Goal: Task Accomplishment & Management: Manage account settings

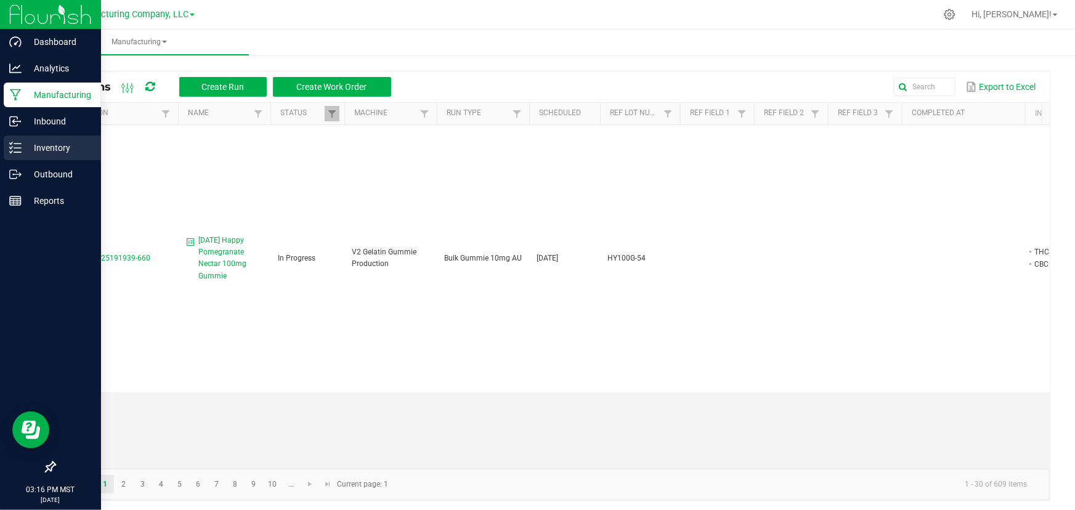
click at [15, 147] on icon at bounding box center [15, 148] width 12 height 12
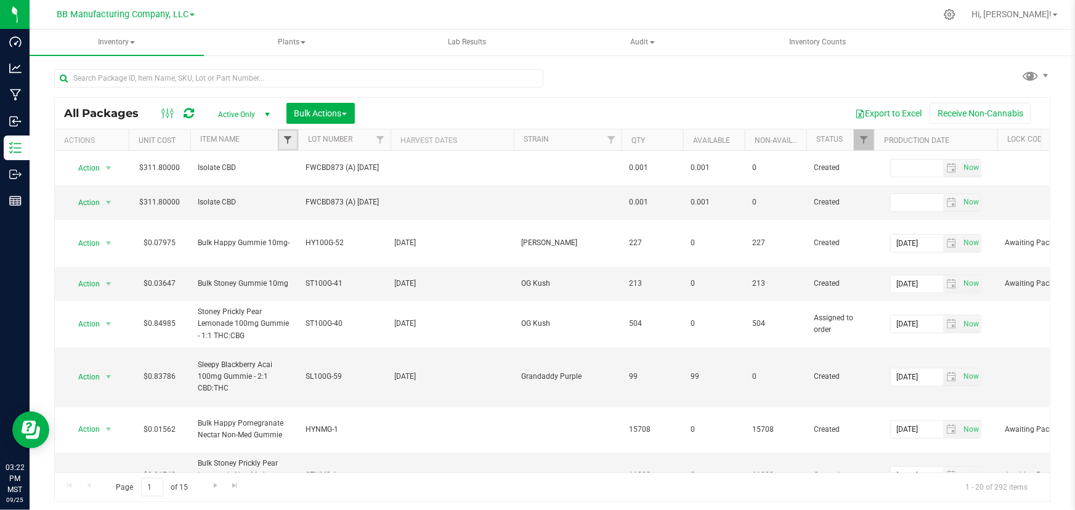
click at [287, 136] on span "Filter" at bounding box center [288, 140] width 10 height 10
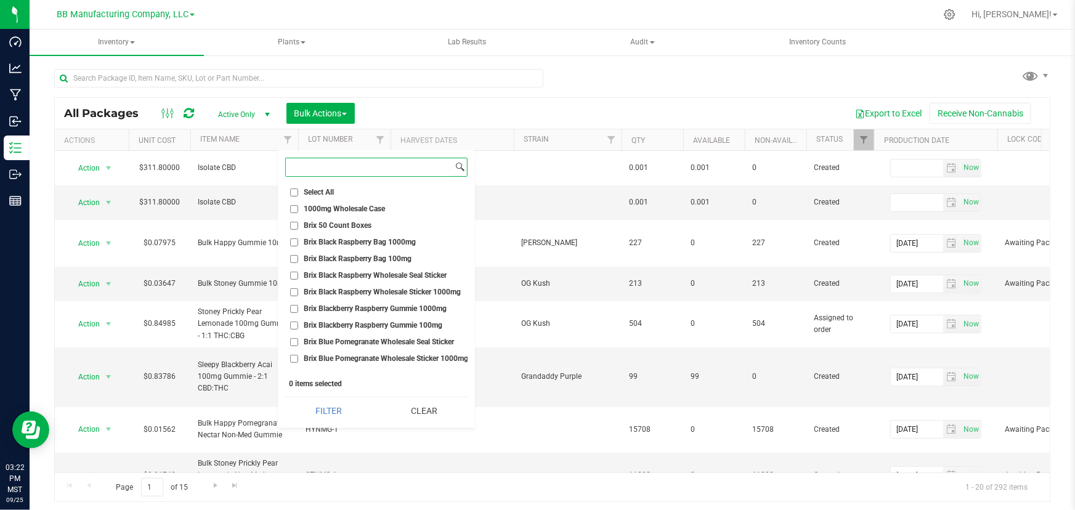
click at [315, 165] on input at bounding box center [369, 167] width 167 height 18
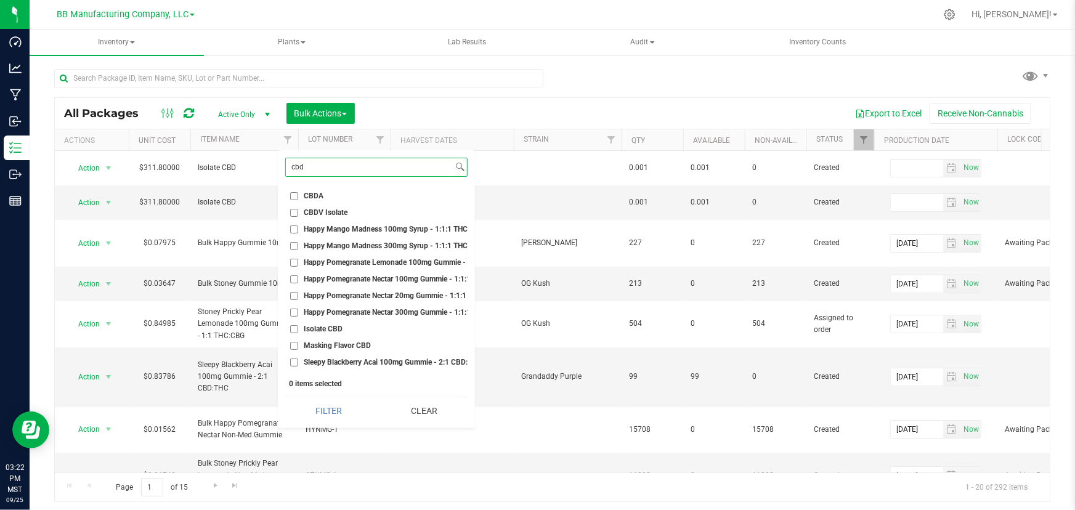
type input "cbd"
click at [317, 326] on span "Isolate CBD" at bounding box center [323, 328] width 39 height 7
click at [298, 326] on input "Isolate CBD" at bounding box center [294, 329] width 8 height 8
checkbox input "true"
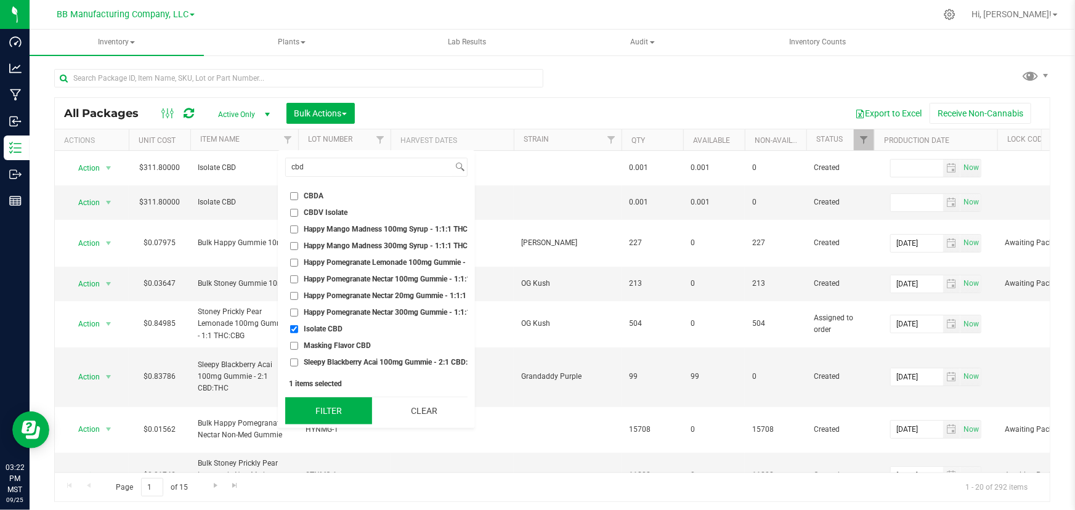
click at [324, 405] on button "Filter" at bounding box center [328, 410] width 87 height 27
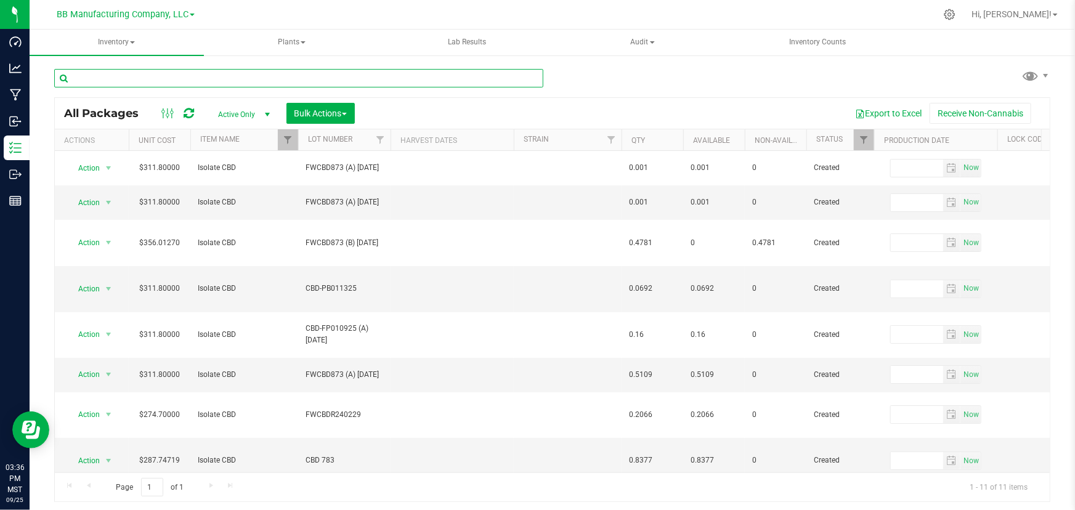
click at [84, 81] on input "text" at bounding box center [298, 78] width 489 height 18
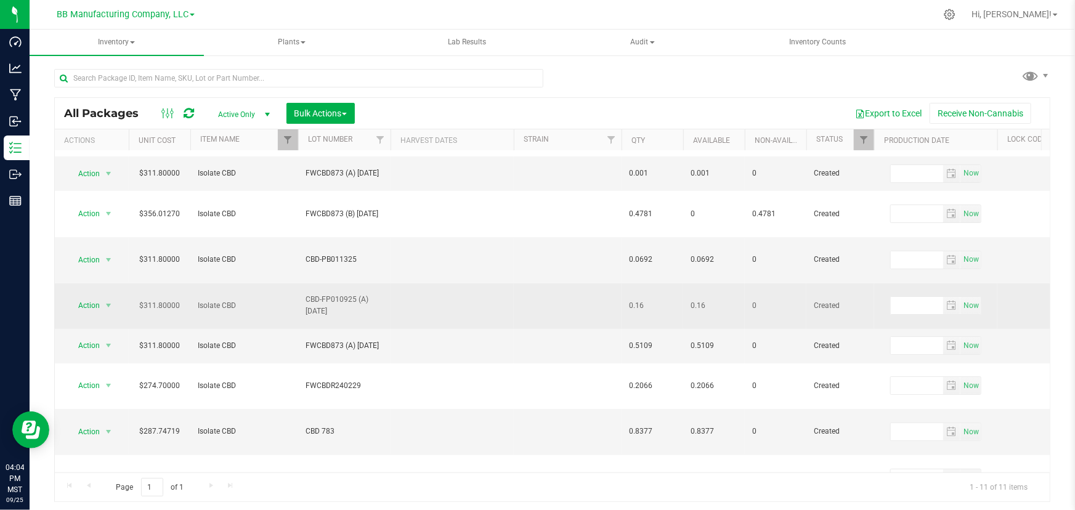
click at [531, 283] on td at bounding box center [568, 306] width 108 height 46
click at [319, 294] on span "CBD-FP010925 (A) 3.11.25" at bounding box center [345, 305] width 78 height 23
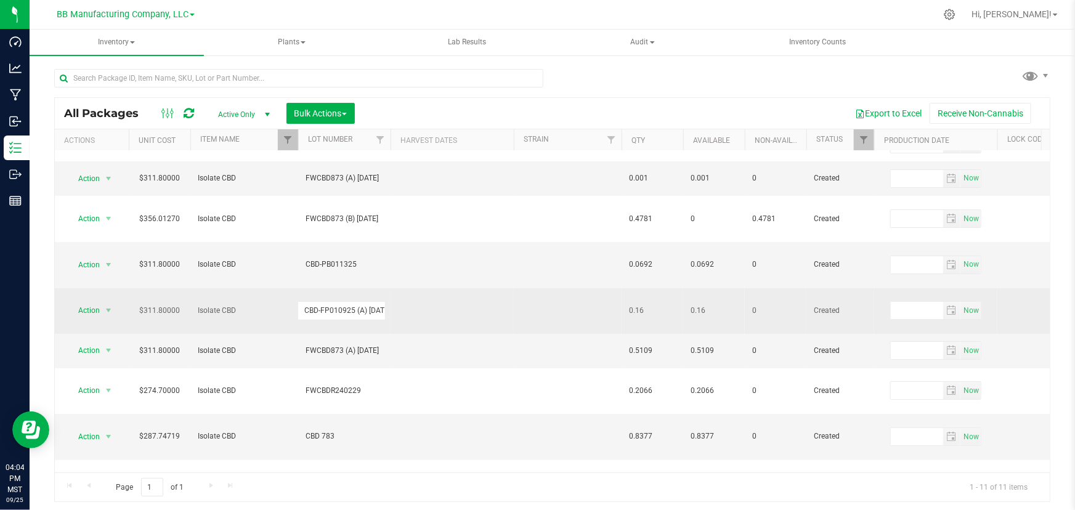
click at [319, 301] on input "CBD-FP010925 (A) 3.11.25" at bounding box center [342, 310] width 88 height 19
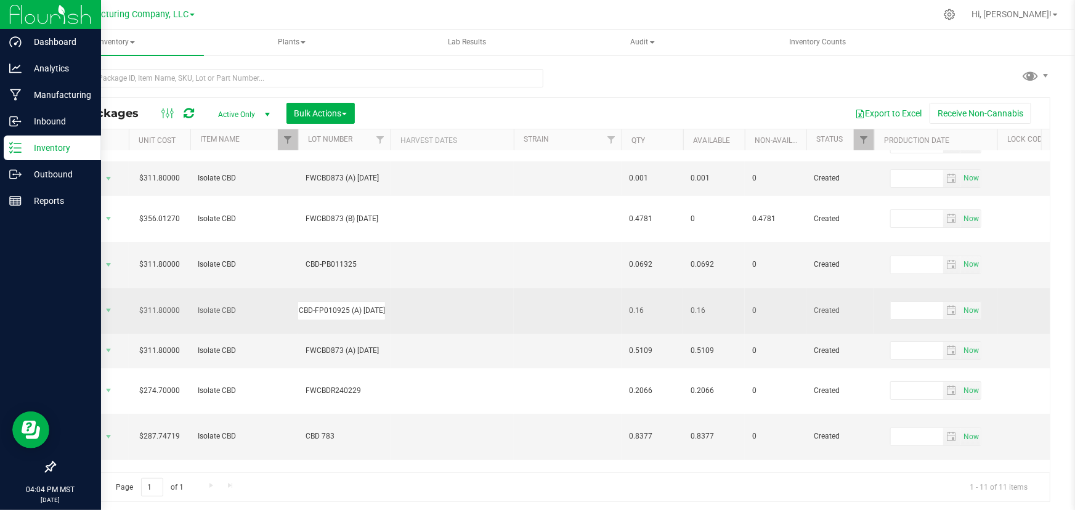
scroll to position [0, 0]
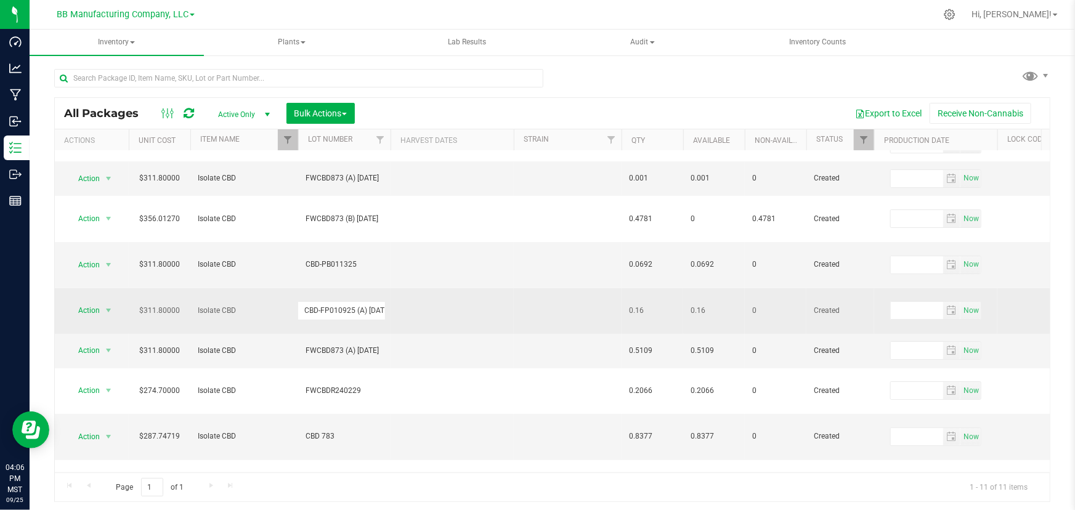
click at [462, 288] on td at bounding box center [452, 311] width 123 height 46
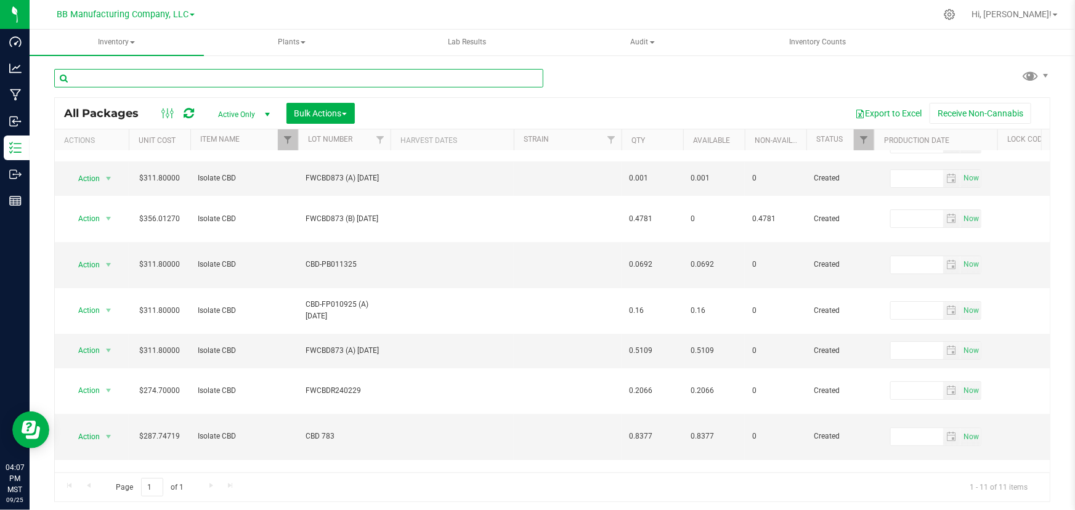
click at [277, 77] on input "text" at bounding box center [298, 78] width 489 height 18
click at [579, 70] on div "All Packages Active Only Active Only Lab Samples Locked All Bulk Actions Add to…" at bounding box center [552, 279] width 996 height 445
click at [410, 78] on input "text" at bounding box center [298, 78] width 489 height 18
click at [572, 72] on div "All Packages Active Only Active Only Lab Samples Locked All Bulk Actions Add to…" at bounding box center [552, 279] width 996 height 445
click at [401, 245] on td at bounding box center [452, 265] width 123 height 46
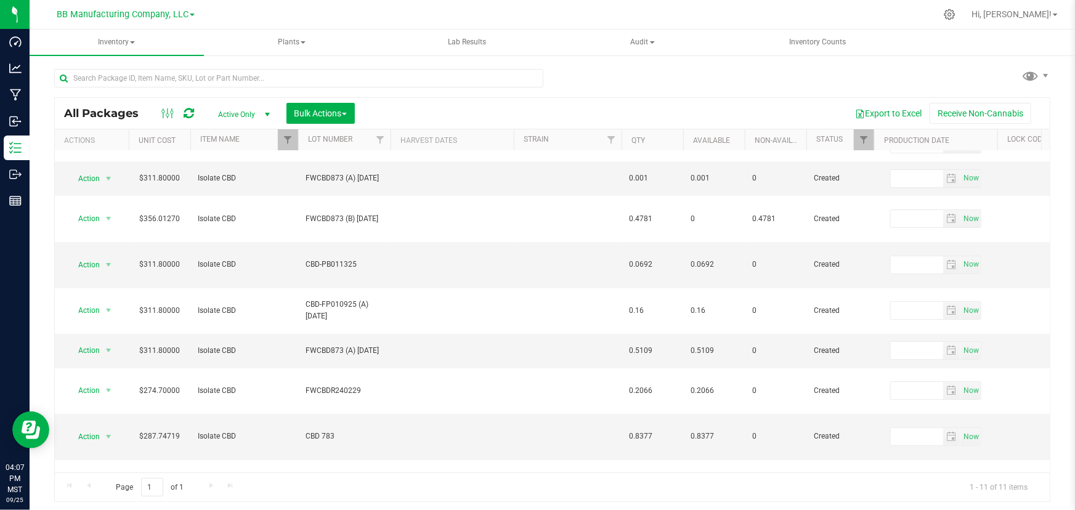
click at [580, 78] on div "All Packages Active Only Active Only Lab Samples Locked All Bulk Actions Add to…" at bounding box center [552, 279] width 996 height 445
click at [529, 242] on td at bounding box center [568, 265] width 108 height 46
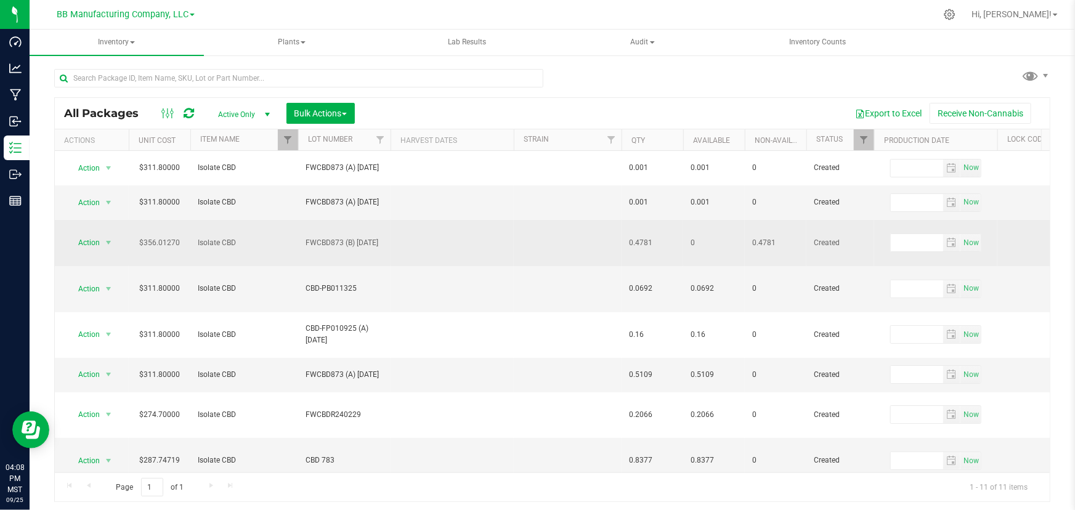
click at [419, 222] on td at bounding box center [452, 243] width 123 height 46
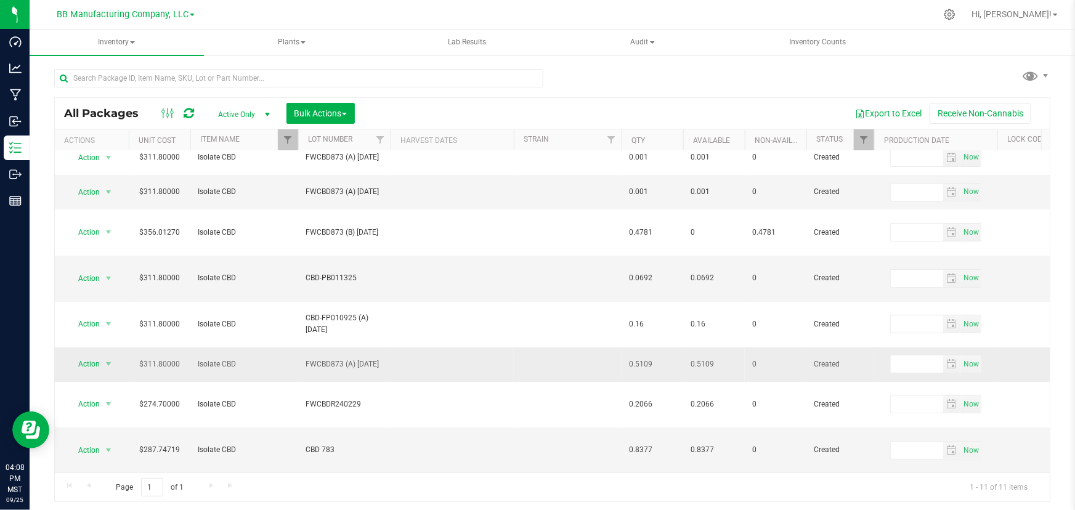
scroll to position [29, 0]
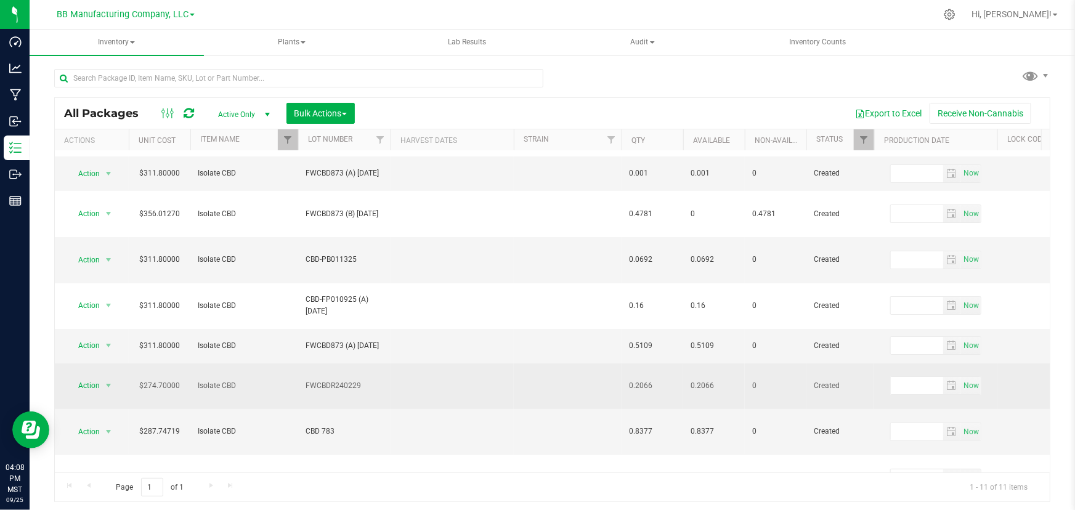
click at [504, 364] on td at bounding box center [452, 387] width 123 height 46
click at [481, 364] on td at bounding box center [452, 387] width 123 height 46
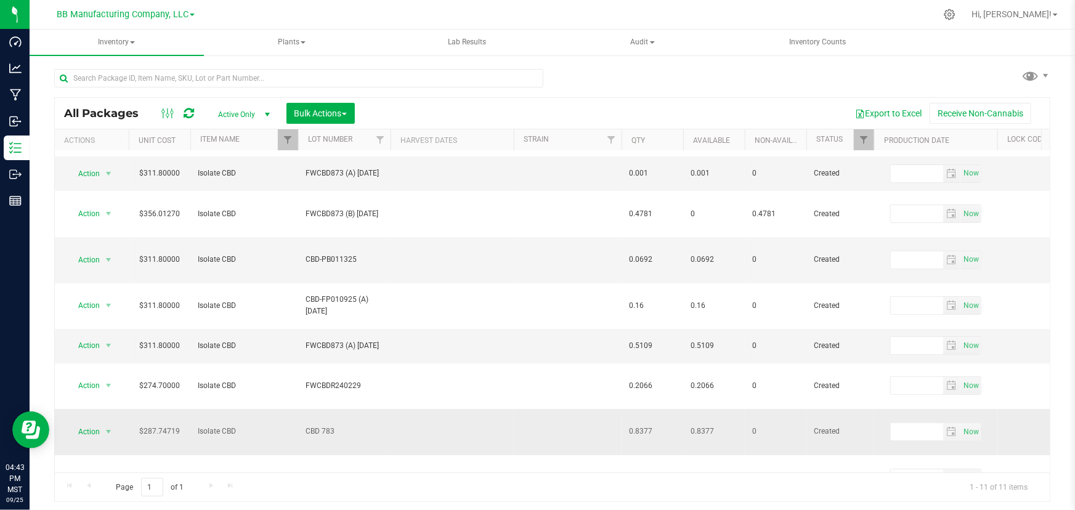
click at [262, 426] on span "Isolate CBD" at bounding box center [244, 432] width 93 height 12
click at [564, 85] on div "All Packages Active Only Active Only Lab Samples Locked All Bulk Actions Add to…" at bounding box center [552, 279] width 996 height 445
click at [428, 76] on input "text" at bounding box center [298, 78] width 489 height 18
click at [570, 71] on div "All Packages Active Only Active Only Lab Samples Locked All Bulk Actions Add to…" at bounding box center [552, 279] width 996 height 445
click at [444, 78] on input "text" at bounding box center [298, 78] width 489 height 18
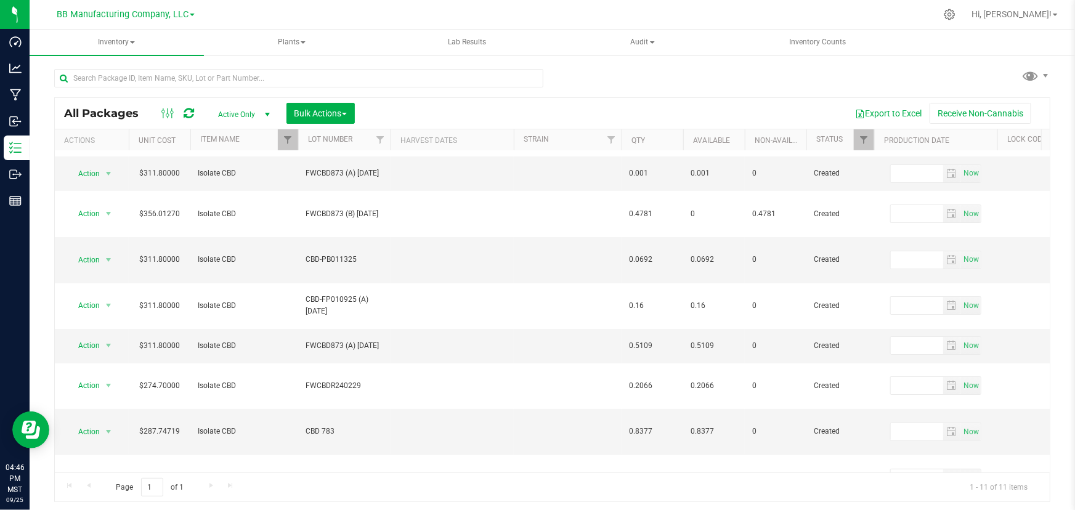
click at [583, 77] on div "All Packages Active Only Active Only Lab Samples Locked All Bulk Actions Add to…" at bounding box center [552, 279] width 996 height 445
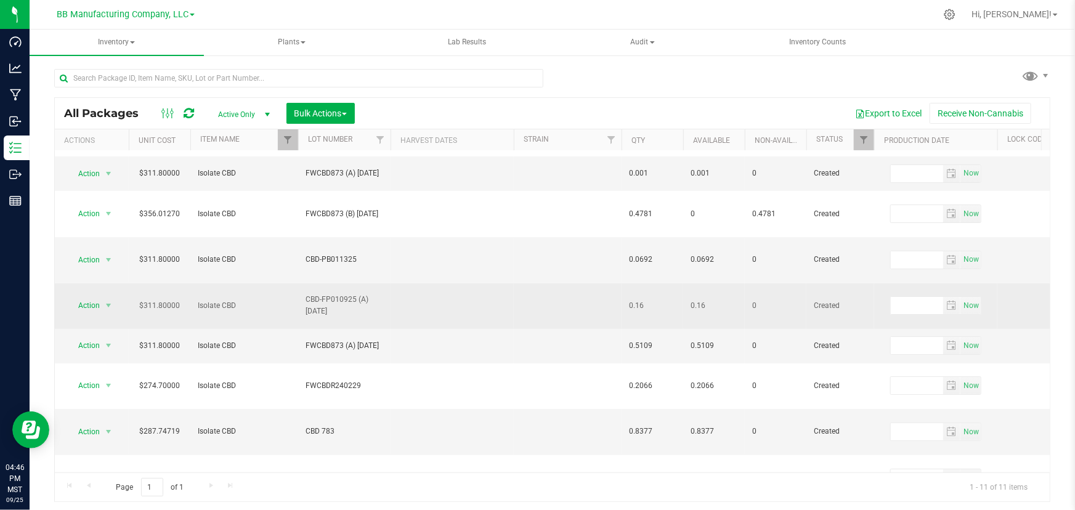
scroll to position [0, 0]
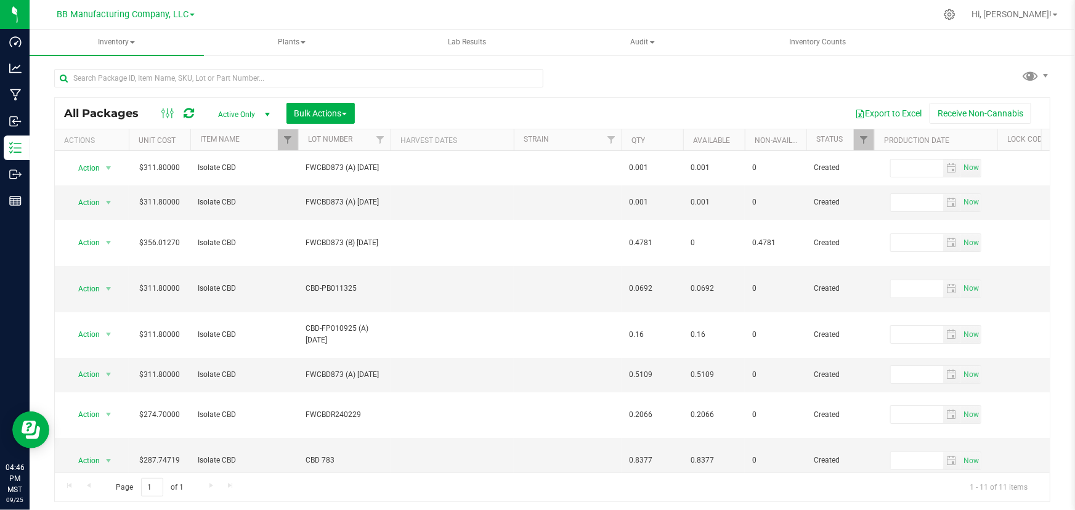
click at [585, 73] on div "All Packages Active Only Active Only Lab Samples Locked All Bulk Actions Add to…" at bounding box center [552, 279] width 996 height 445
click at [551, 70] on div at bounding box center [303, 77] width 499 height 39
click at [484, 81] on input "text" at bounding box center [298, 78] width 489 height 18
click at [573, 76] on div "All Packages Active Only Active Only Lab Samples Locked All Bulk Actions Add to…" at bounding box center [552, 279] width 996 height 445
click at [498, 74] on input "text" at bounding box center [298, 78] width 489 height 18
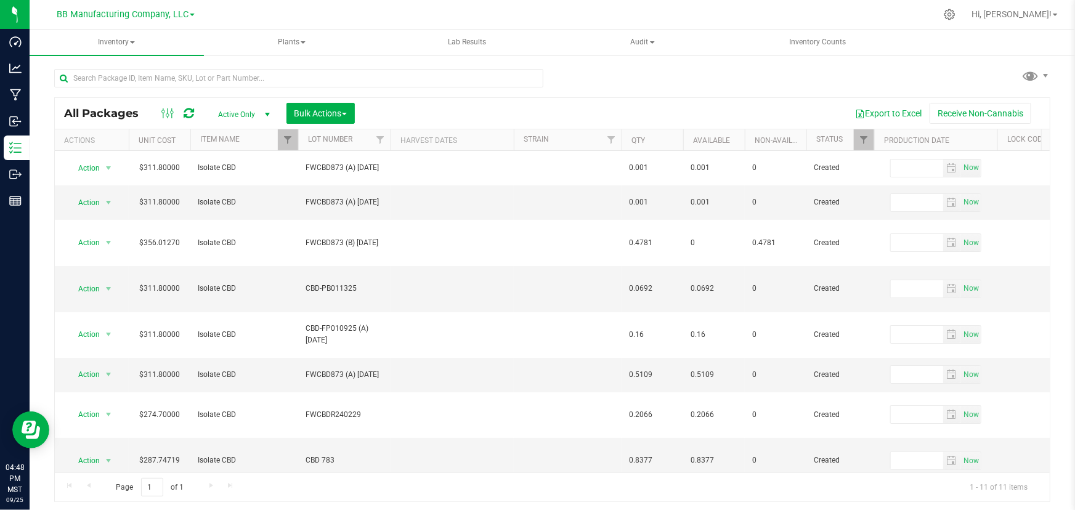
click at [585, 81] on div "All Packages Active Only Active Only Lab Samples Locked All Bulk Actions Add to…" at bounding box center [552, 279] width 996 height 445
click at [1050, 14] on span "Hi, [PERSON_NAME]!" at bounding box center [1012, 14] width 80 height 10
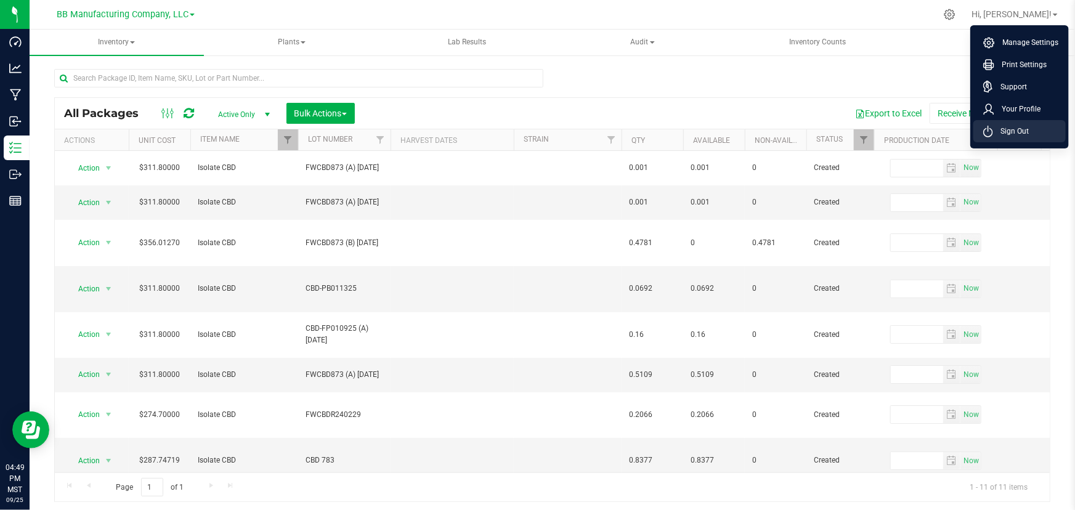
click at [1009, 128] on span "Sign Out" at bounding box center [1011, 131] width 36 height 12
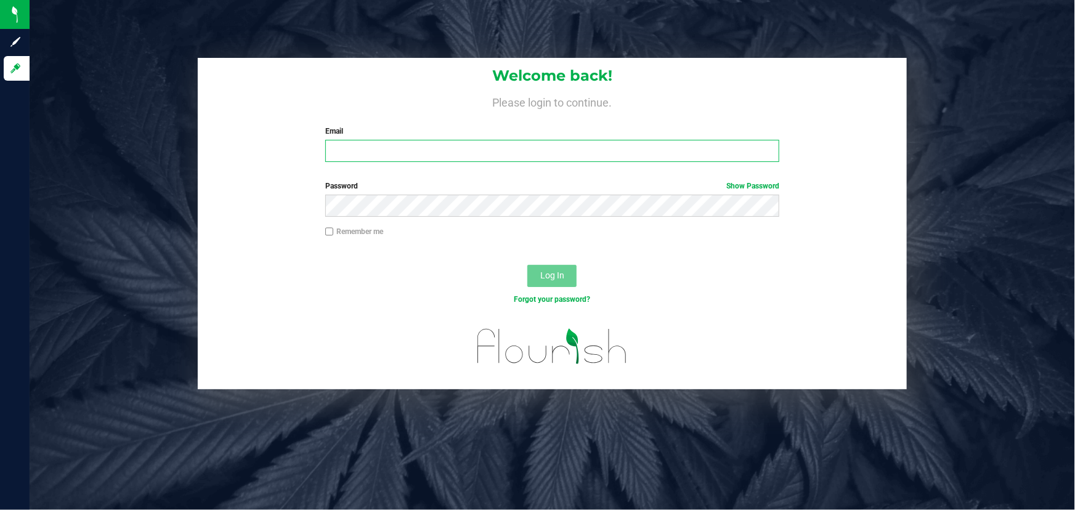
type input "[PERSON_NAME][EMAIL_ADDRESS][DOMAIN_NAME]"
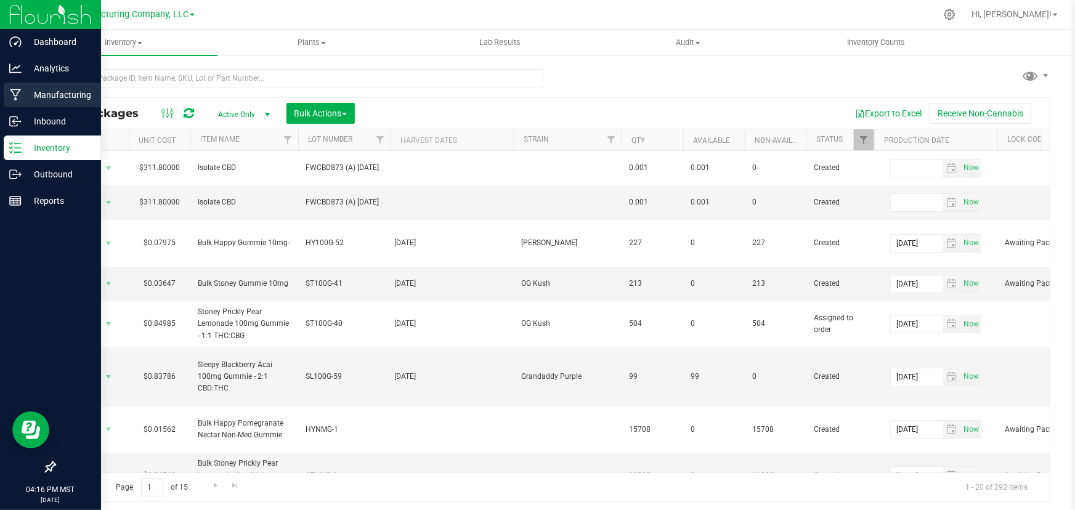
click at [20, 94] on icon at bounding box center [16, 95] width 12 height 12
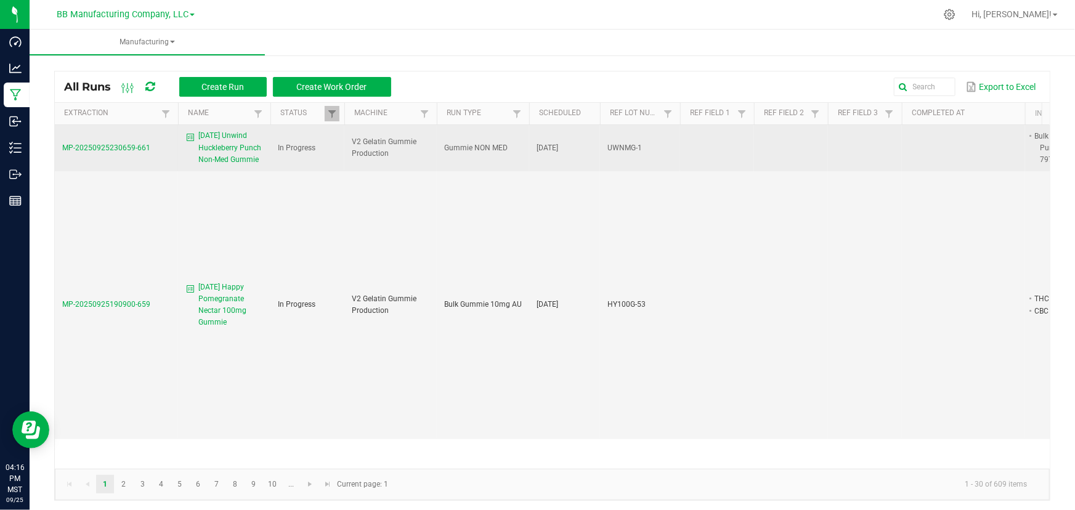
click at [128, 149] on span "MP-20250925230659-661" at bounding box center [106, 148] width 88 height 9
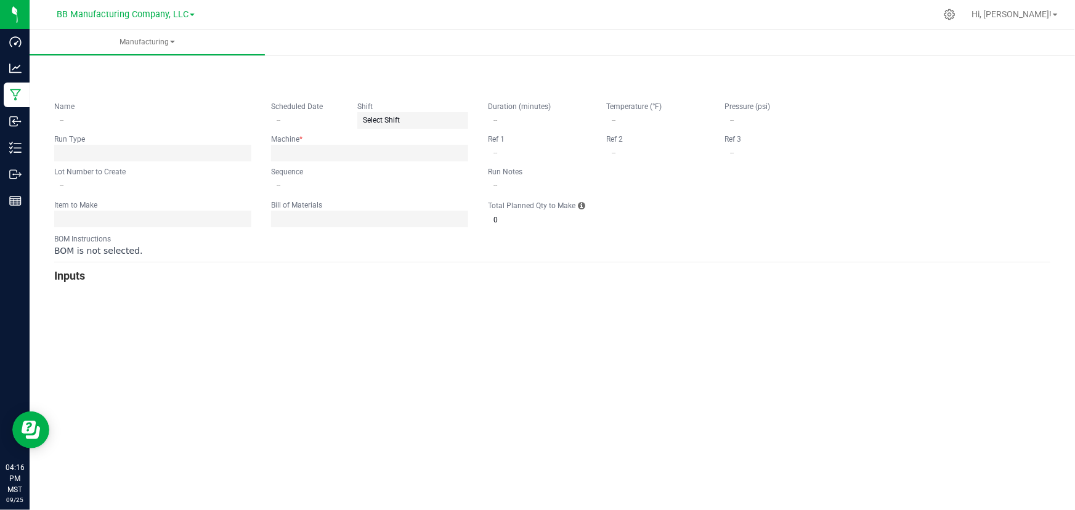
type input "[DATE] Unwind Huckleberry Punch Non-Med Gummie"
type input "[DATE]"
type input "UWNMG-1"
type input "0"
type input "3,989"
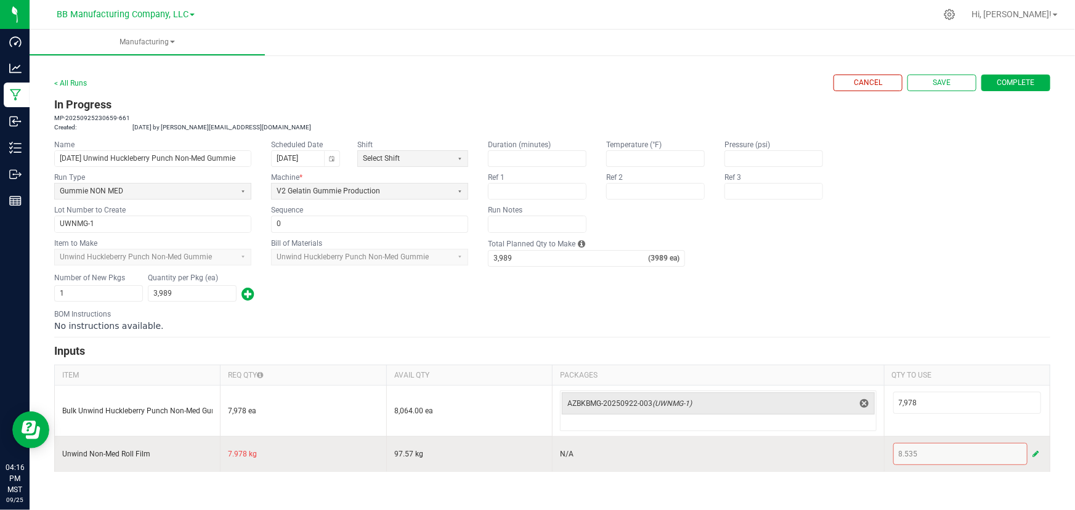
click at [927, 447] on div "8.535" at bounding box center [967, 454] width 148 height 22
click at [1036, 454] on span "button" at bounding box center [1036, 454] width 6 height 10
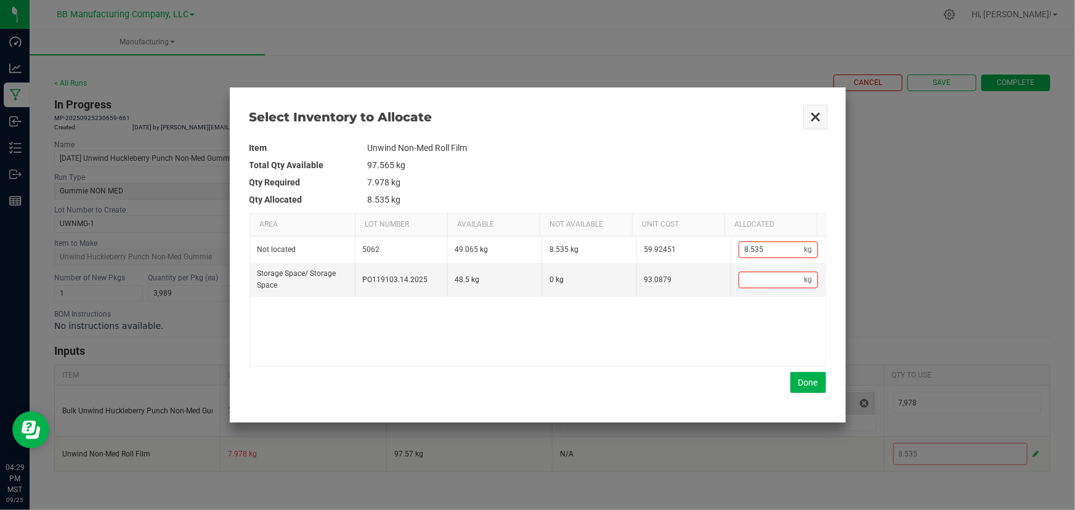
click at [814, 118] on button "Close" at bounding box center [816, 117] width 26 height 26
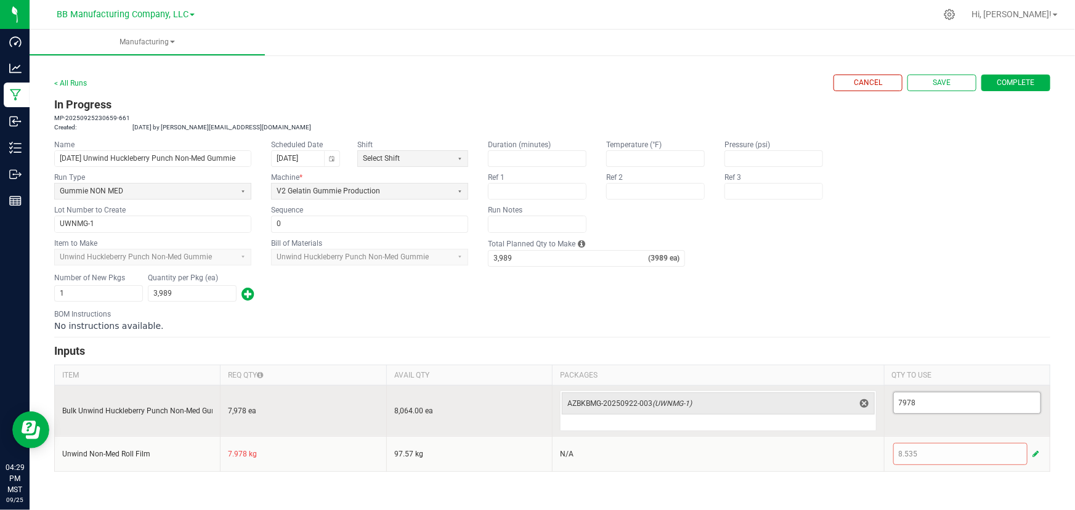
click at [930, 397] on input "7978" at bounding box center [967, 403] width 147 height 21
click at [930, 400] on input "7978" at bounding box center [967, 403] width 147 height 21
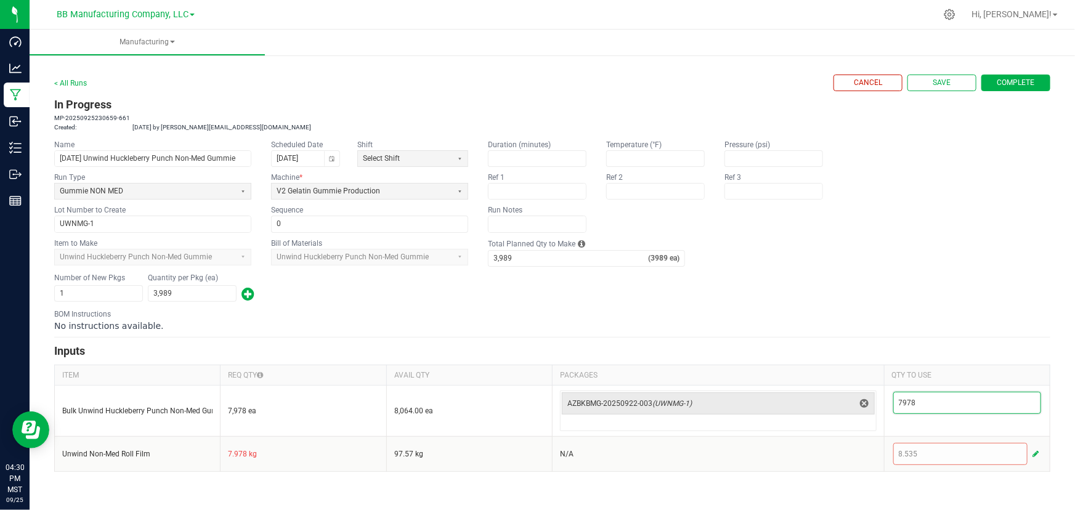
type input "7,978"
click at [387, 86] on div "< All Runs Cancel Save Complete" at bounding box center [552, 83] width 996 height 17
click at [76, 79] on link "< All Runs" at bounding box center [70, 83] width 33 height 9
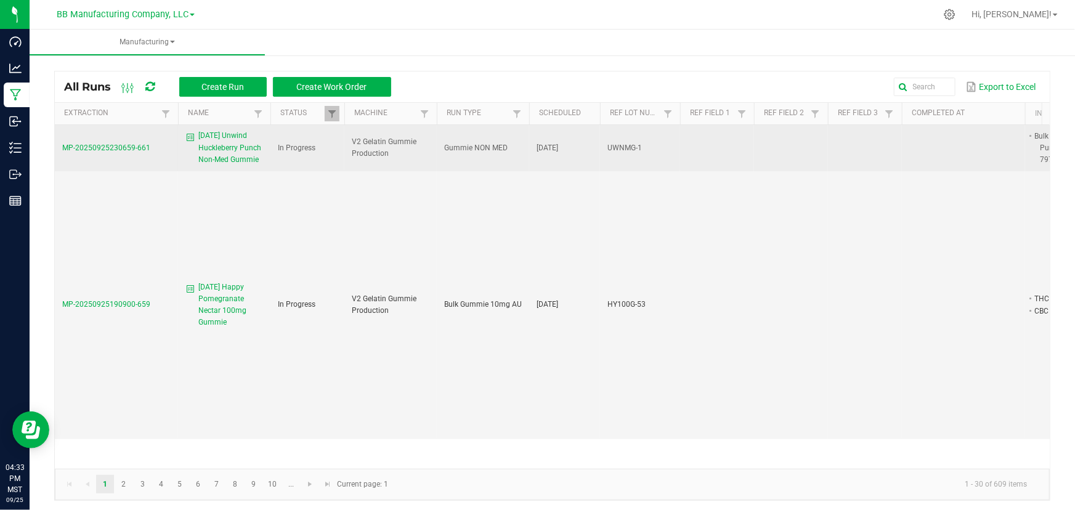
click at [99, 145] on span "MP-20250925230659-661" at bounding box center [106, 148] width 88 height 9
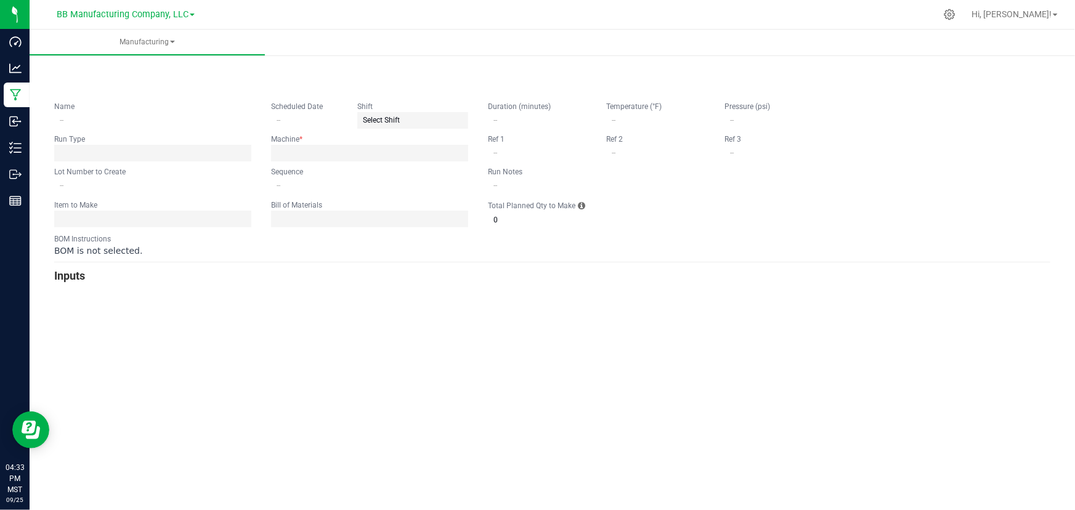
type input "[DATE] Unwind Huckleberry Punch Non-Med Gummie"
type input "[DATE]"
type input "UWNMG-1"
type input "0"
type input "3,989"
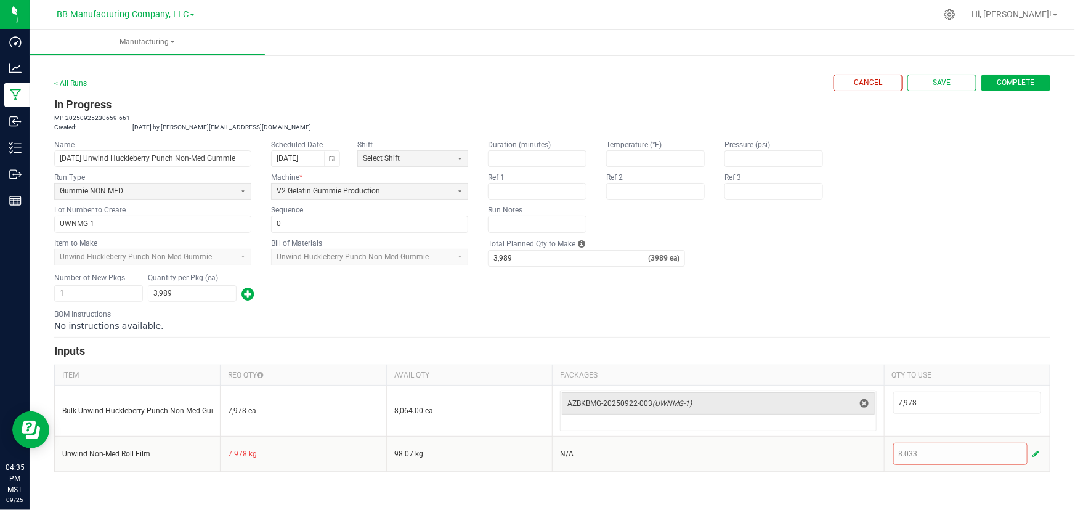
click at [409, 103] on h3 "In Progress" at bounding box center [552, 104] width 996 height 17
click at [490, 119] on div "MP-20250925230659-661 Created: Sep 25, 2025 by kat@bakedbros.com" at bounding box center [552, 122] width 996 height 18
